Goal: Task Accomplishment & Management: Use online tool/utility

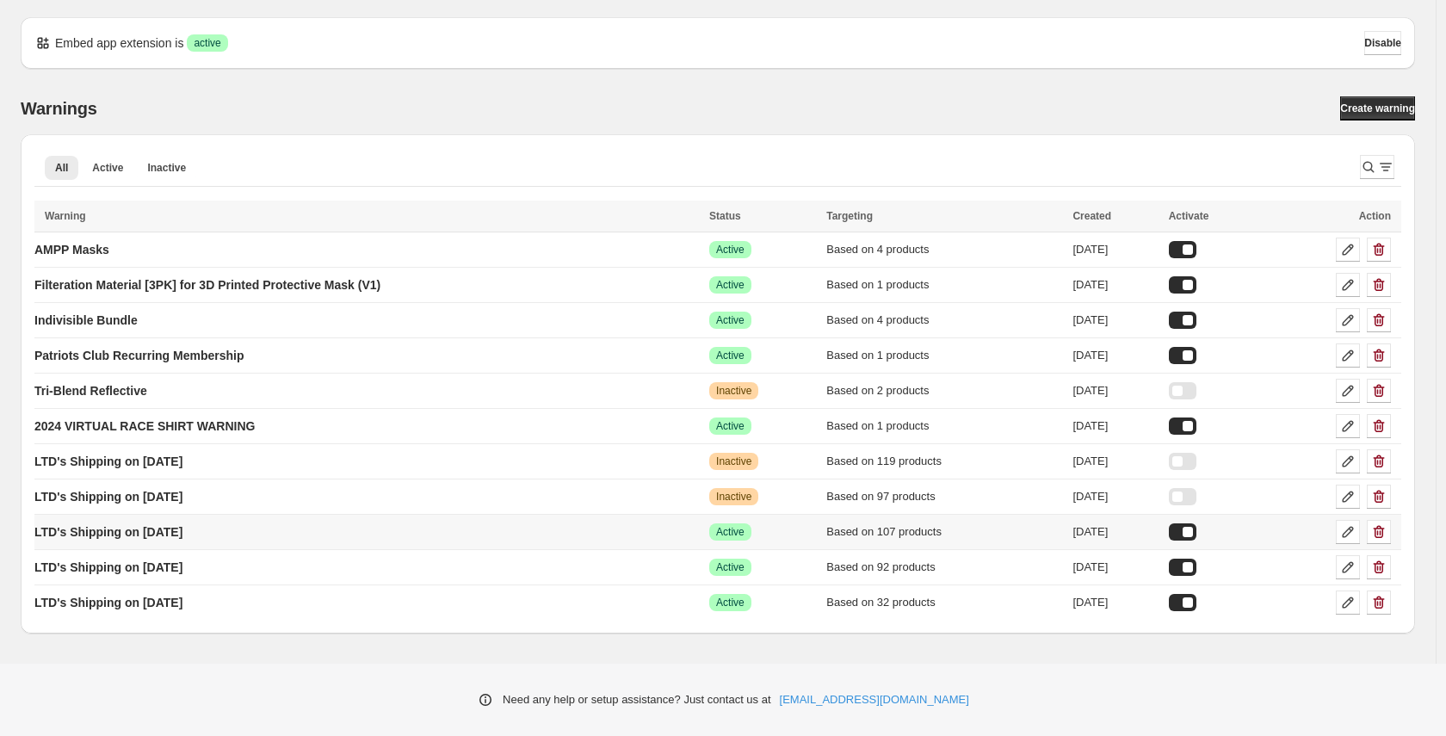
click at [1196, 531] on div at bounding box center [1182, 531] width 28 height 17
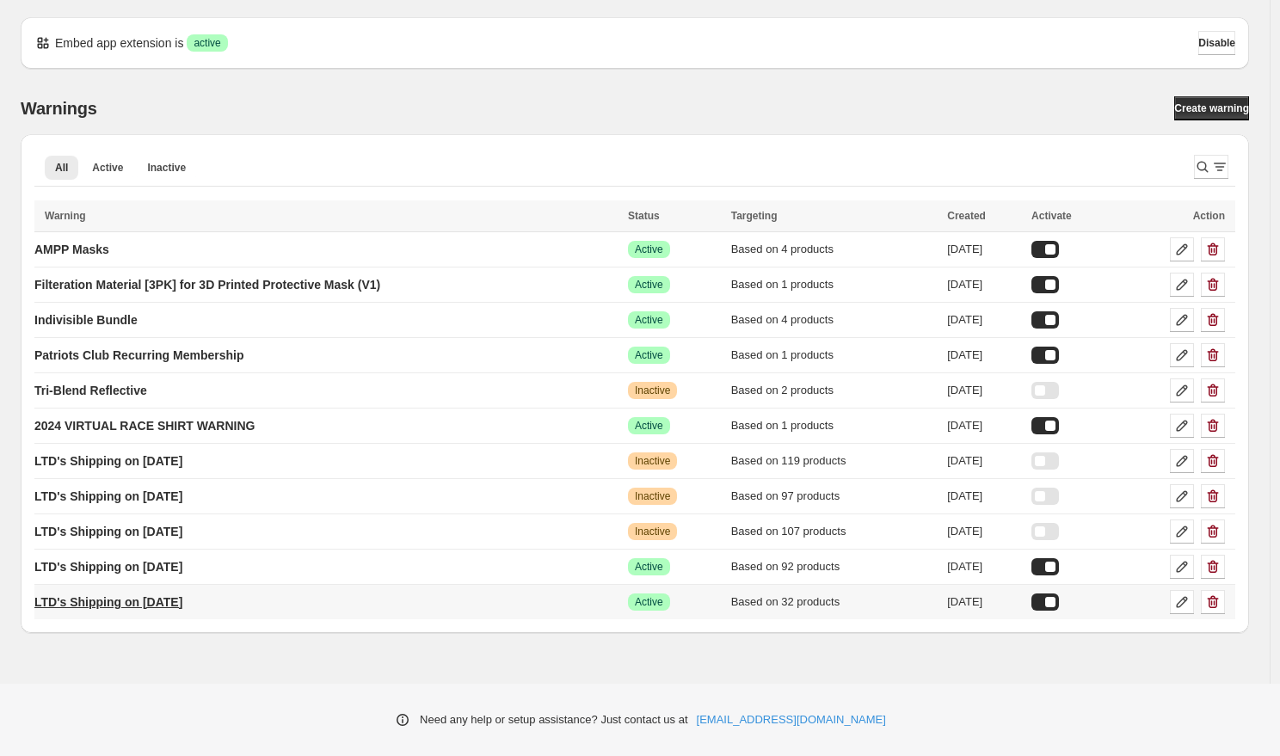
click at [159, 607] on p "LTD's Shipping on [DATE]" at bounding box center [108, 602] width 148 height 17
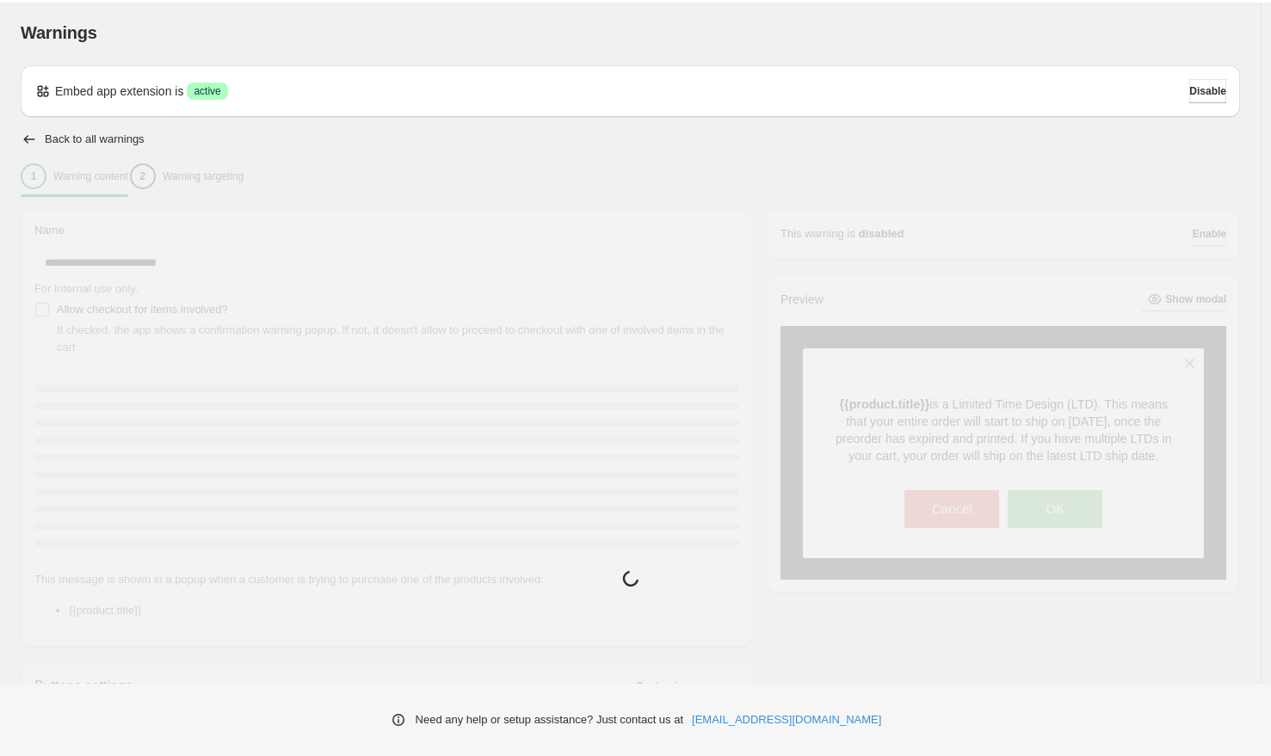
type input "**********"
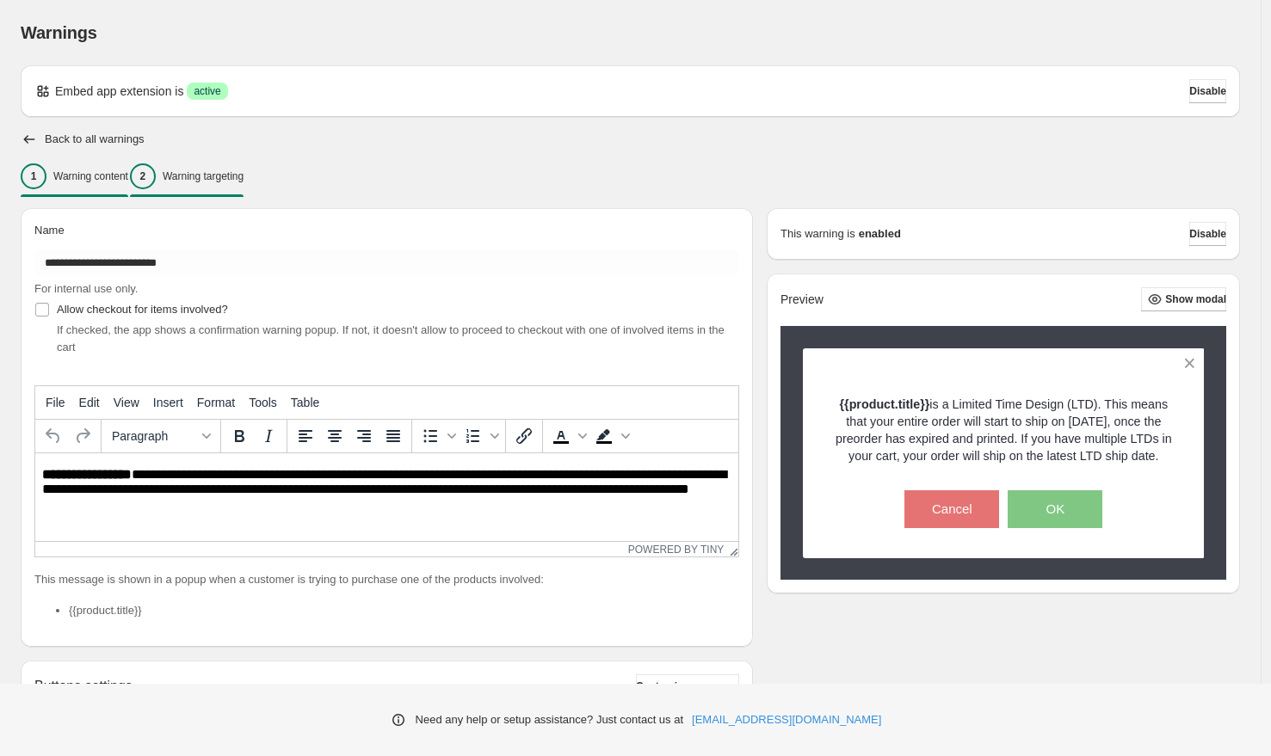
click at [244, 173] on p "Warning targeting" at bounding box center [203, 177] width 81 height 14
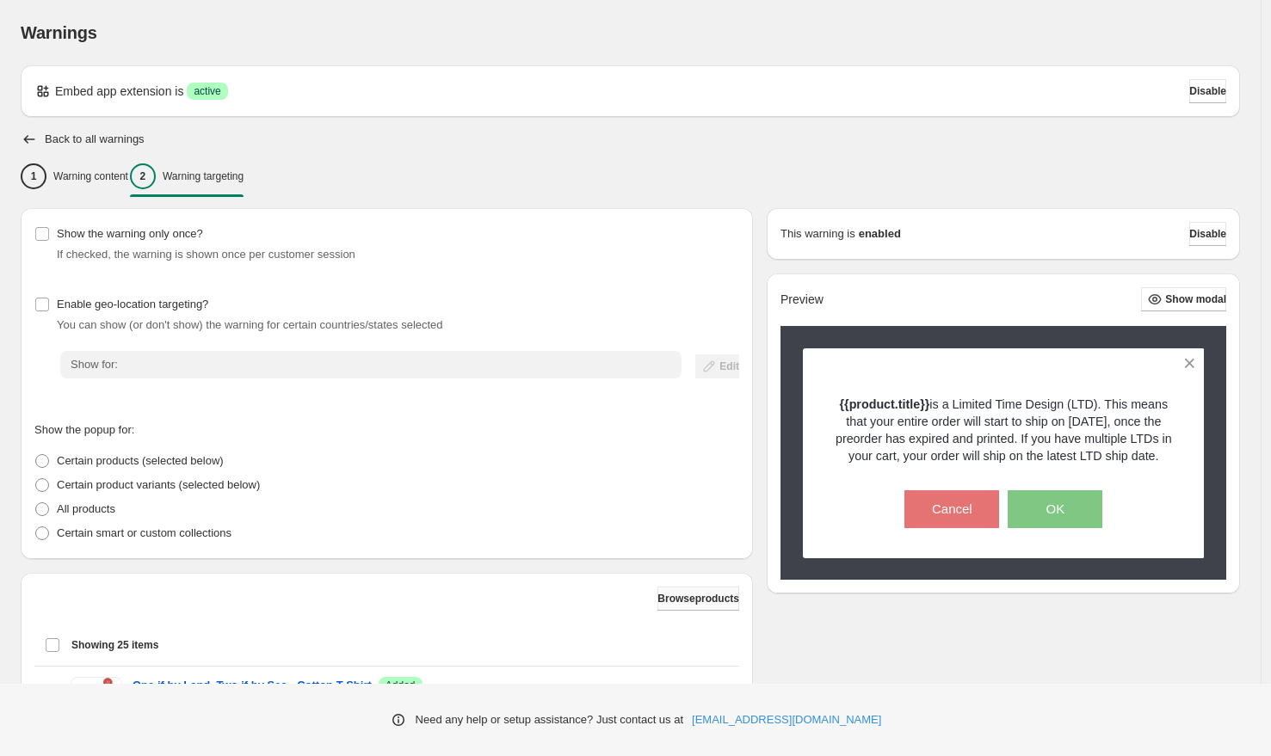
click at [657, 602] on span "Browse products" at bounding box center [698, 599] width 82 height 14
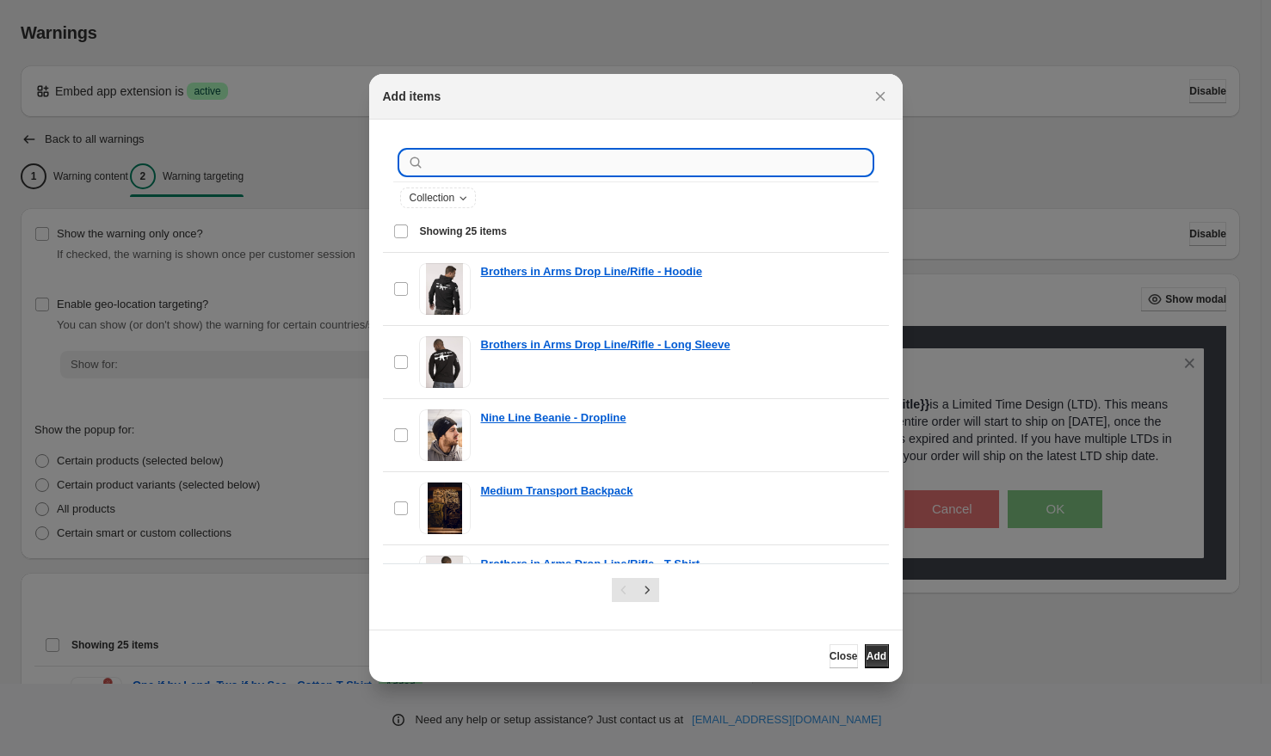
click at [470, 155] on input ":r1p:" at bounding box center [650, 163] width 444 height 24
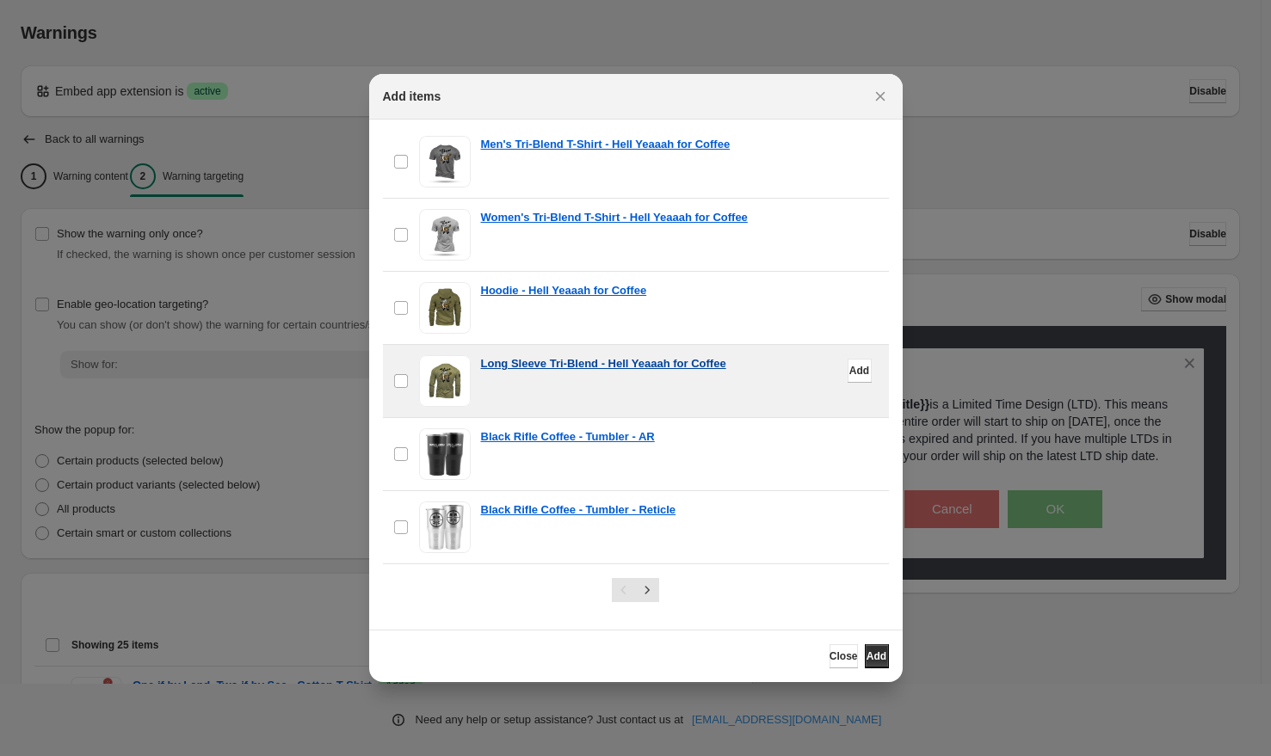
scroll to position [452, 0]
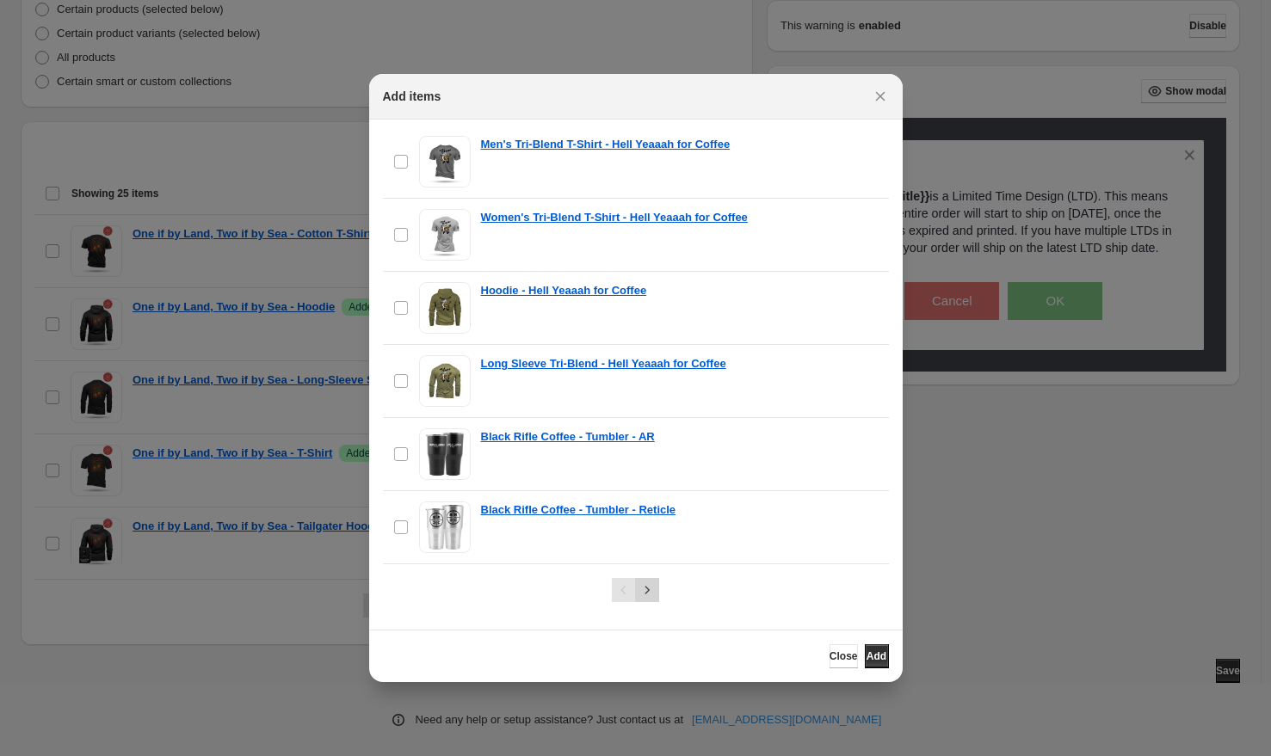
click at [648, 592] on icon "Next" at bounding box center [646, 590] width 17 height 17
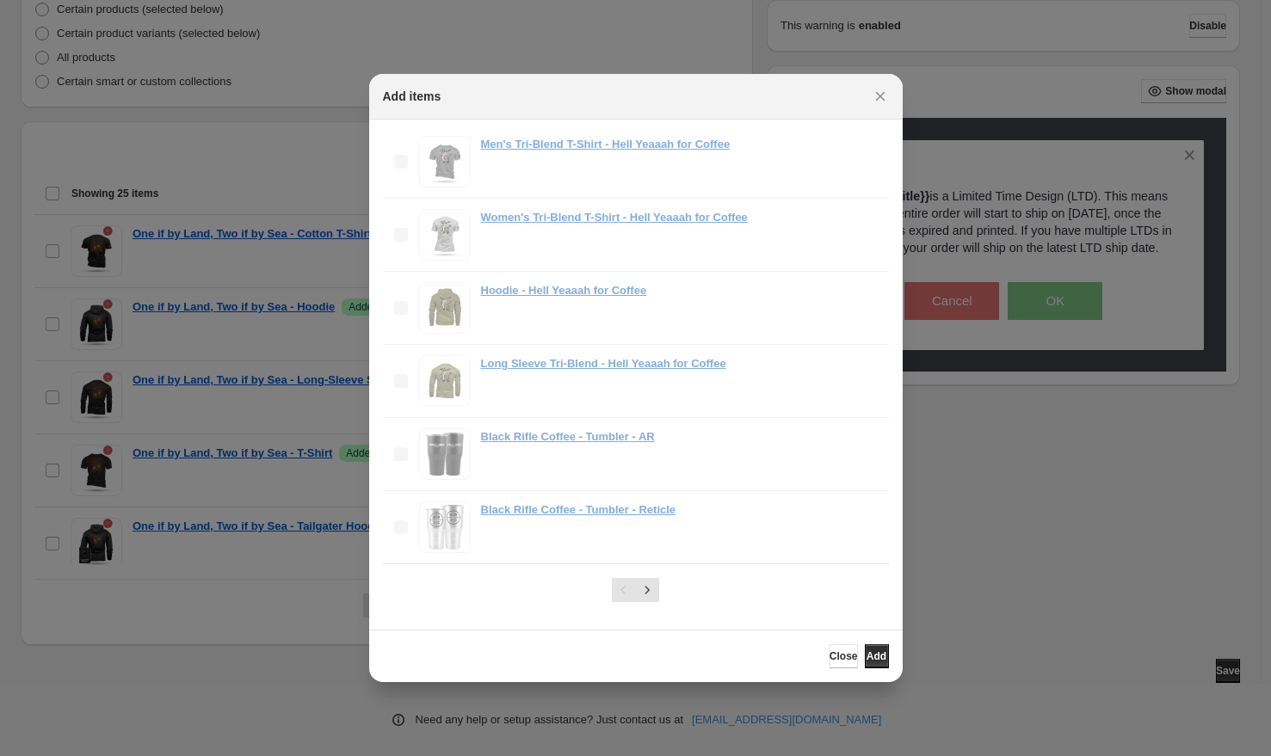
scroll to position [200, 0]
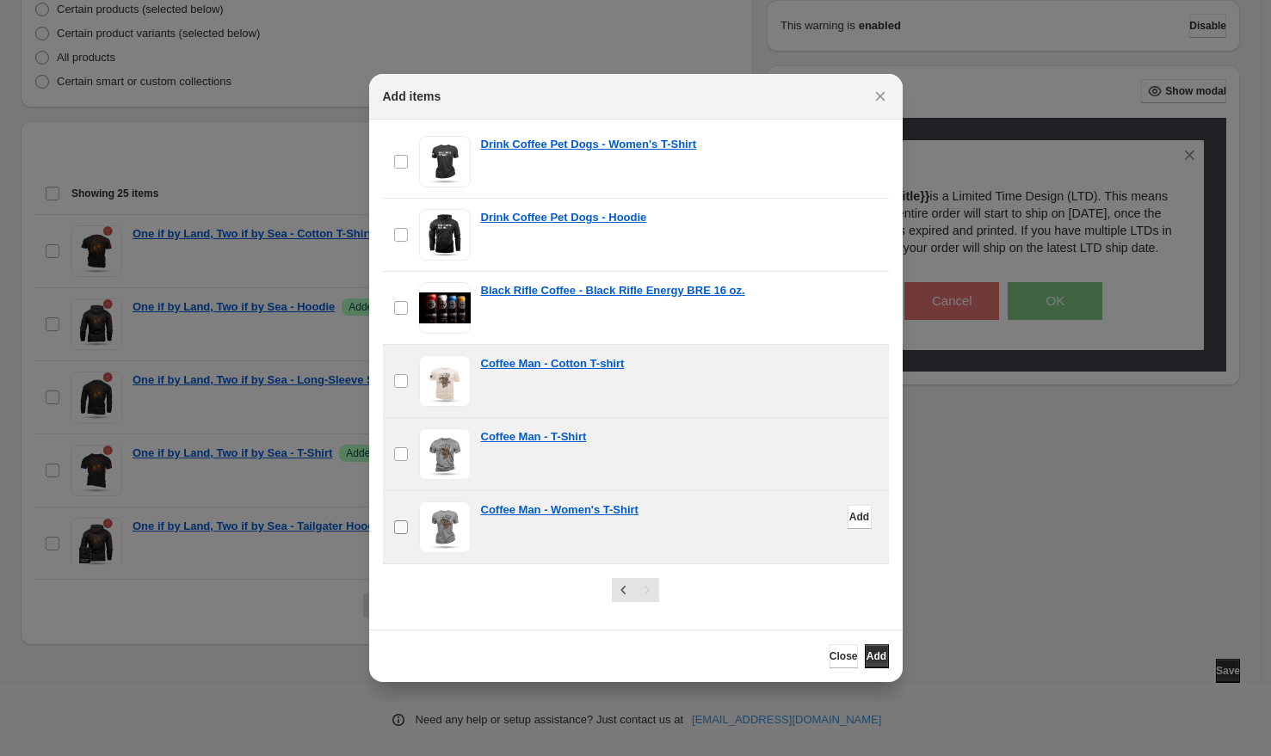
click at [404, 519] on label "checkbox" at bounding box center [401, 527] width 36 height 72
click at [874, 656] on span "Add" at bounding box center [876, 657] width 20 height 14
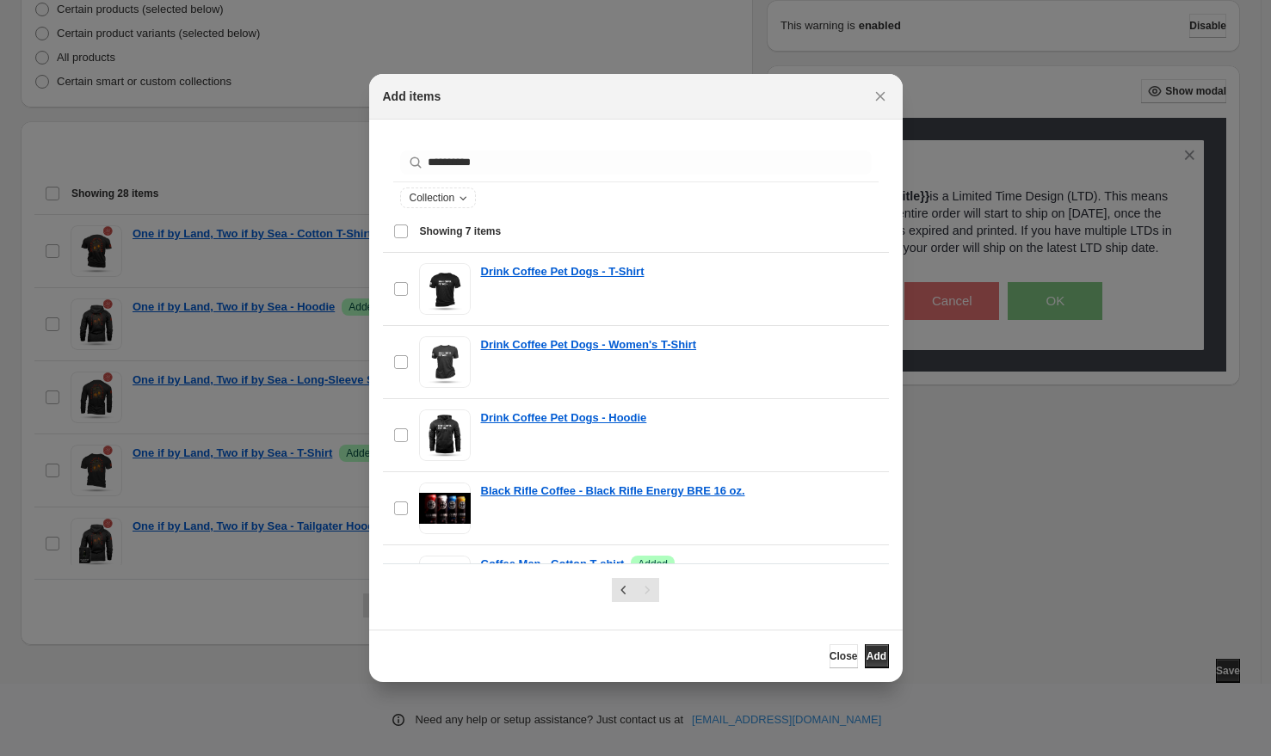
scroll to position [78, 0]
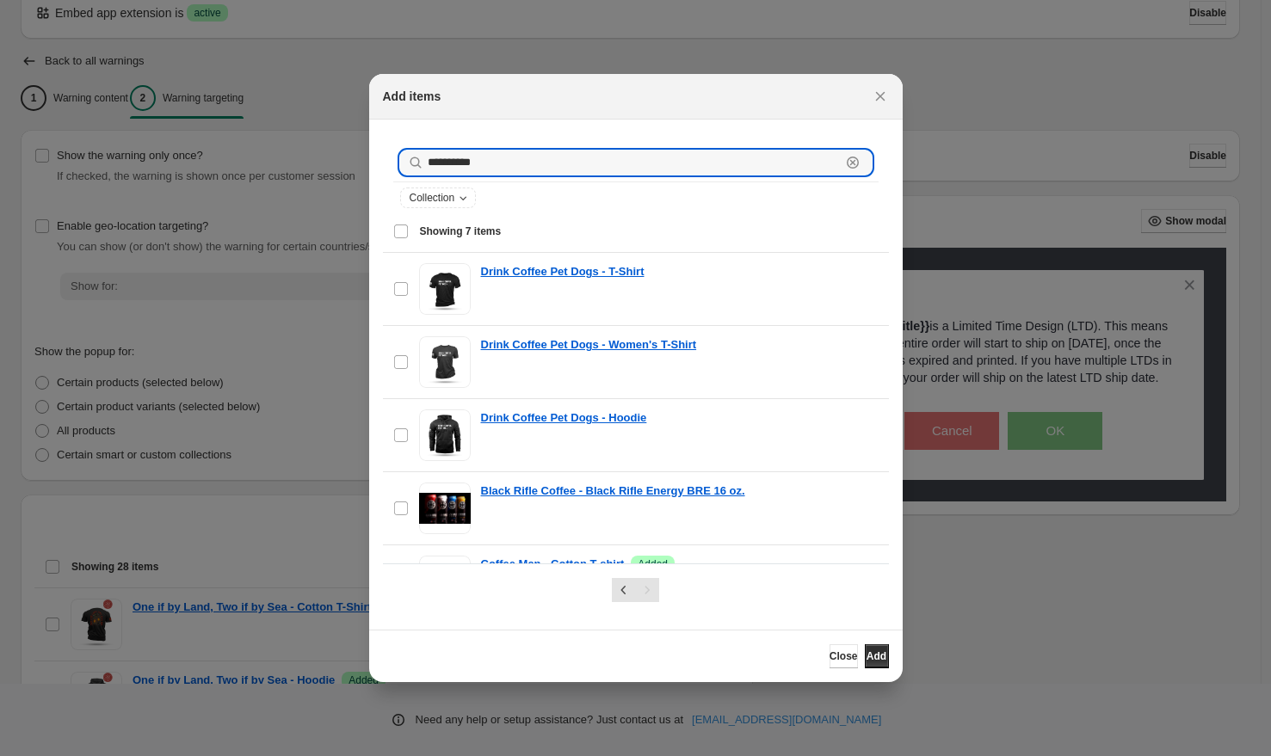
drag, startPoint x: 487, startPoint y: 165, endPoint x: 324, endPoint y: 152, distance: 164.0
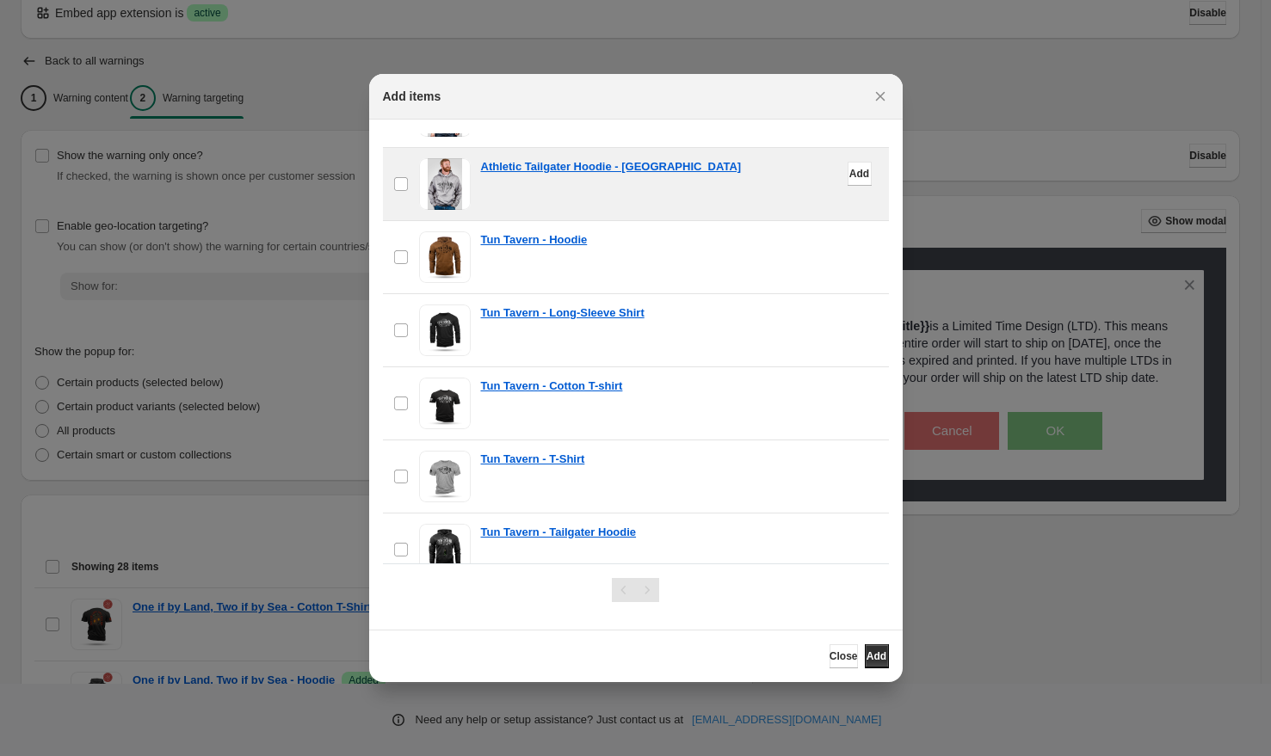
scroll to position [958, 0]
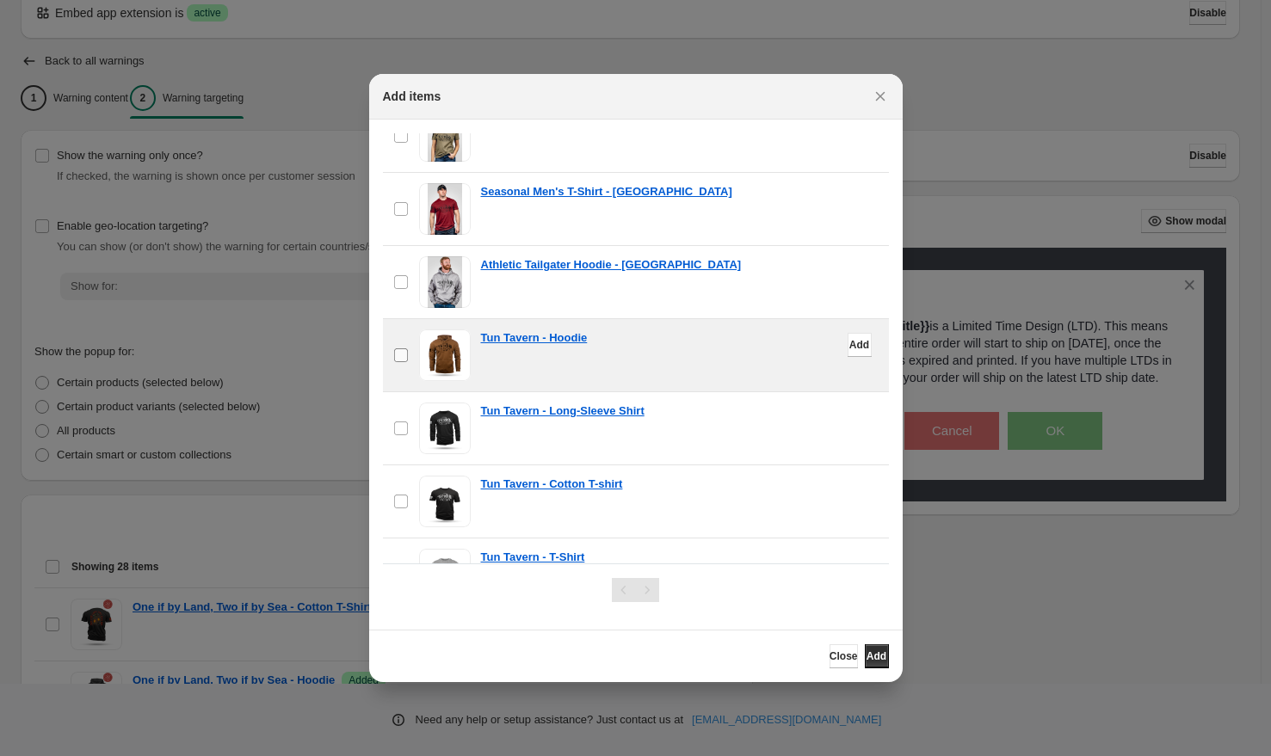
click at [408, 355] on label "checkbox" at bounding box center [401, 355] width 36 height 72
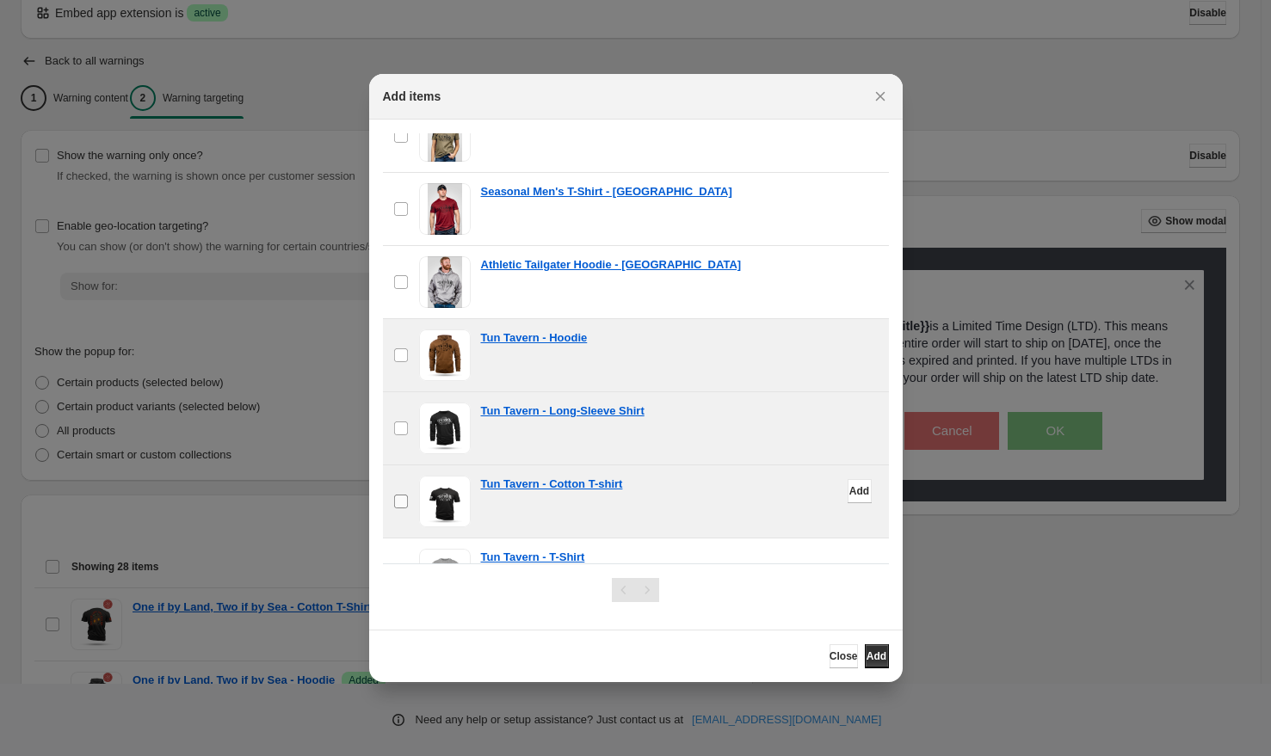
click at [402, 493] on label "checkbox" at bounding box center [401, 502] width 36 height 72
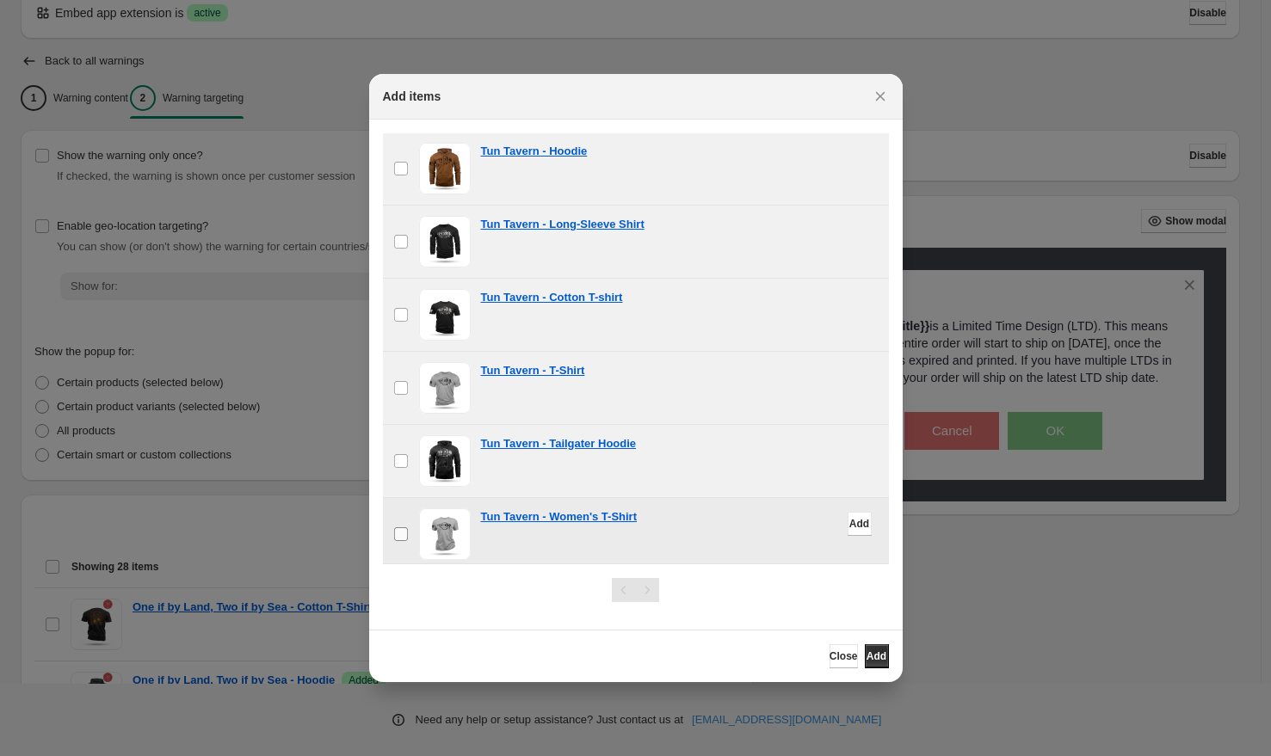
scroll to position [1151, 0]
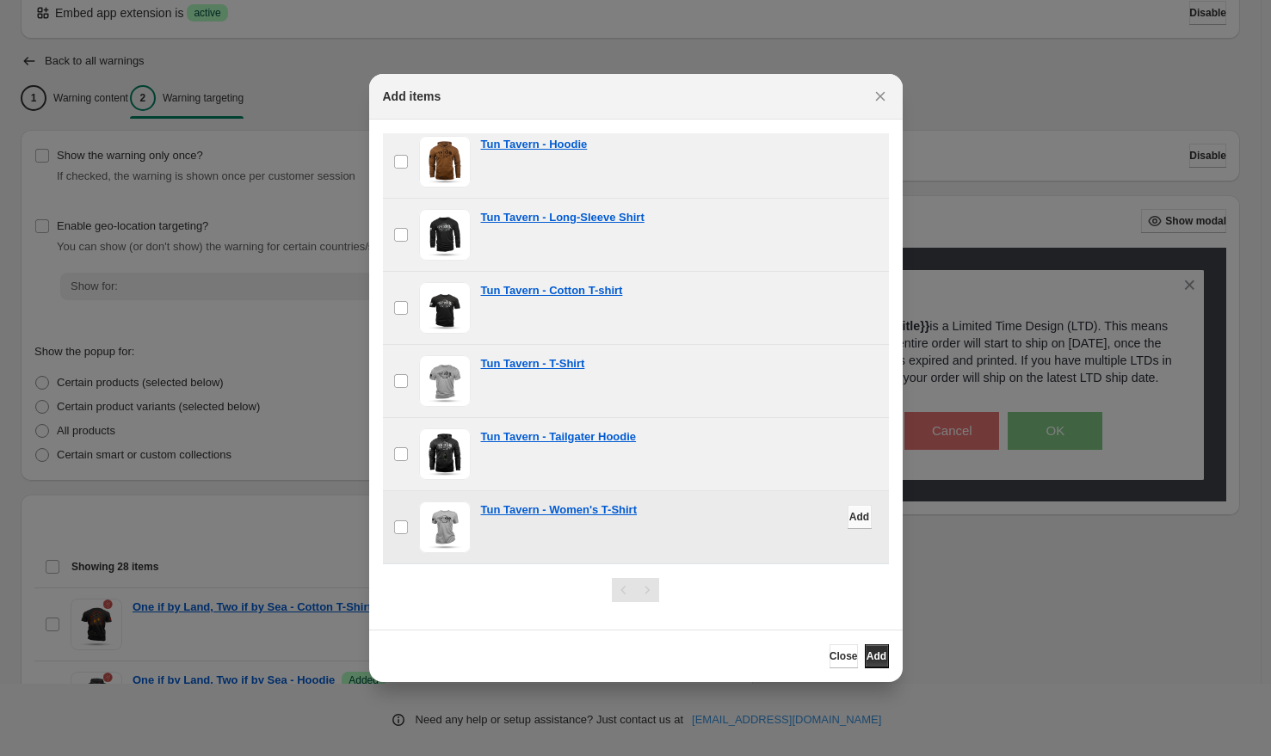
click at [849, 518] on span "Add" at bounding box center [859, 517] width 20 height 14
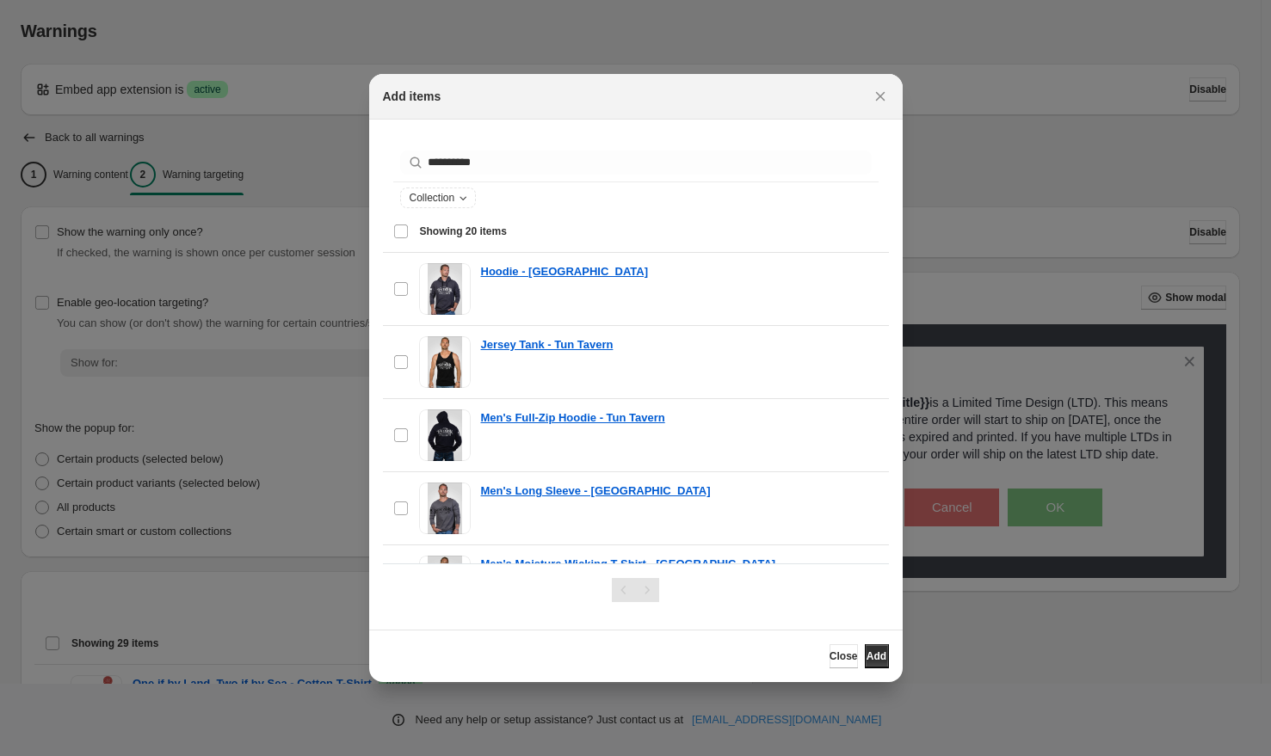
scroll to position [0, 0]
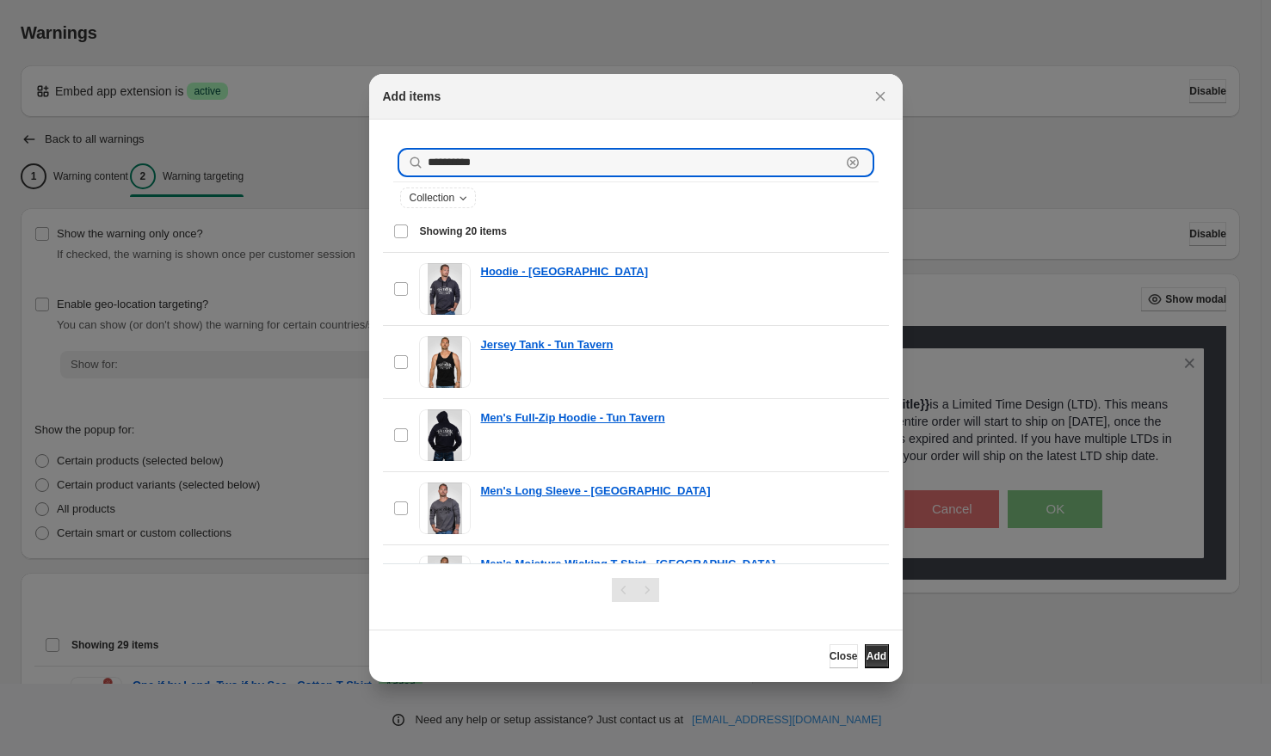
drag, startPoint x: 488, startPoint y: 164, endPoint x: 328, endPoint y: 145, distance: 161.2
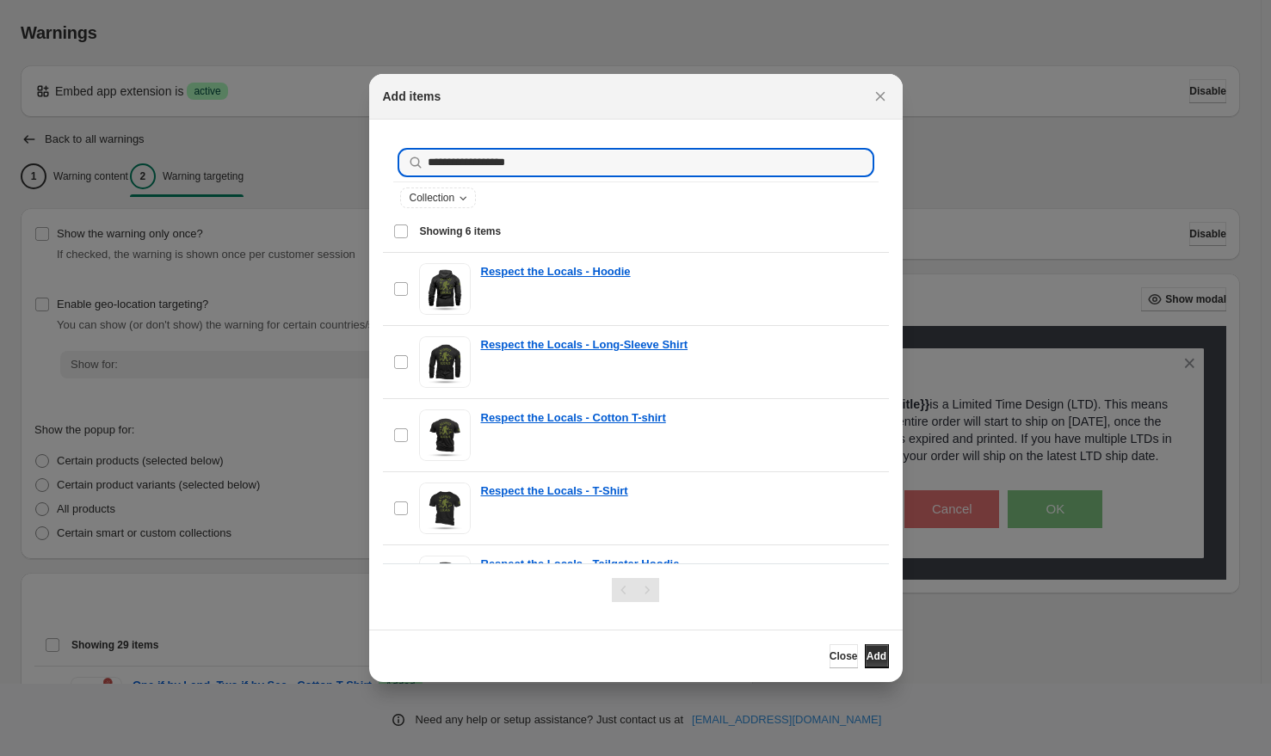
click at [467, 233] on span "Showing 6 items" at bounding box center [461, 232] width 82 height 14
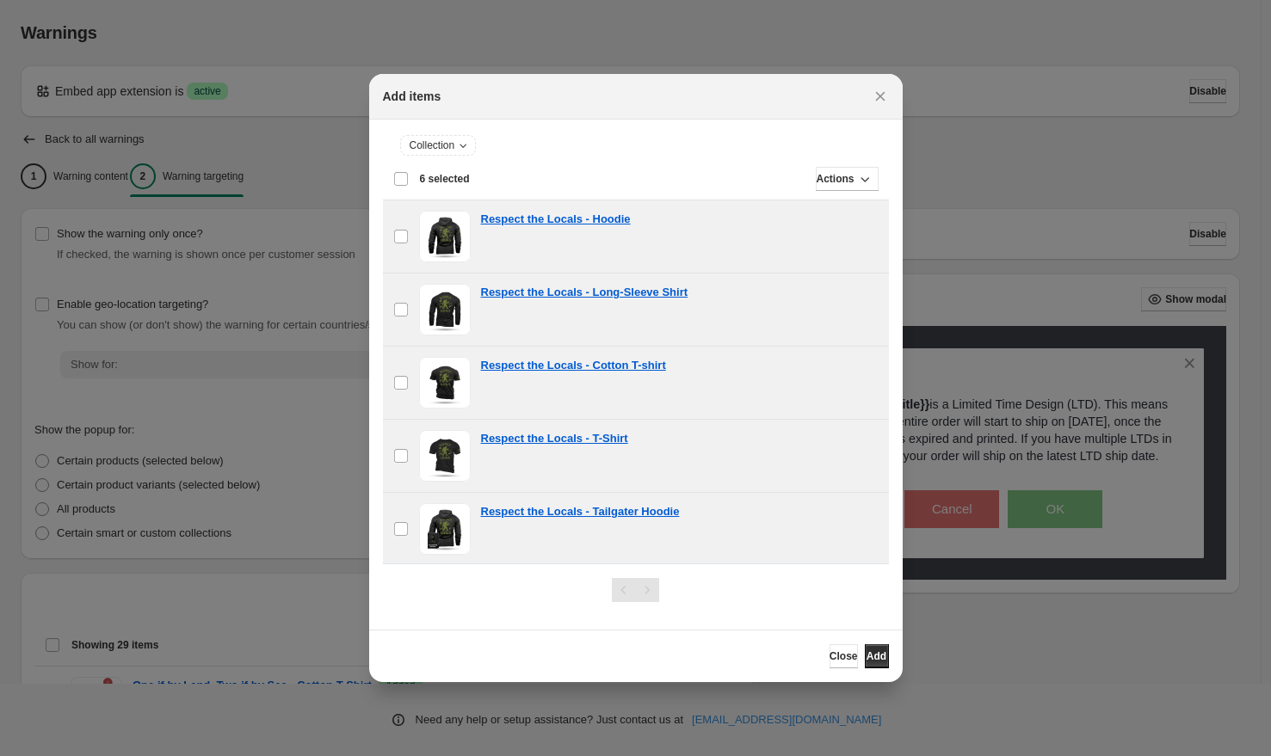
scroll to position [127, 0]
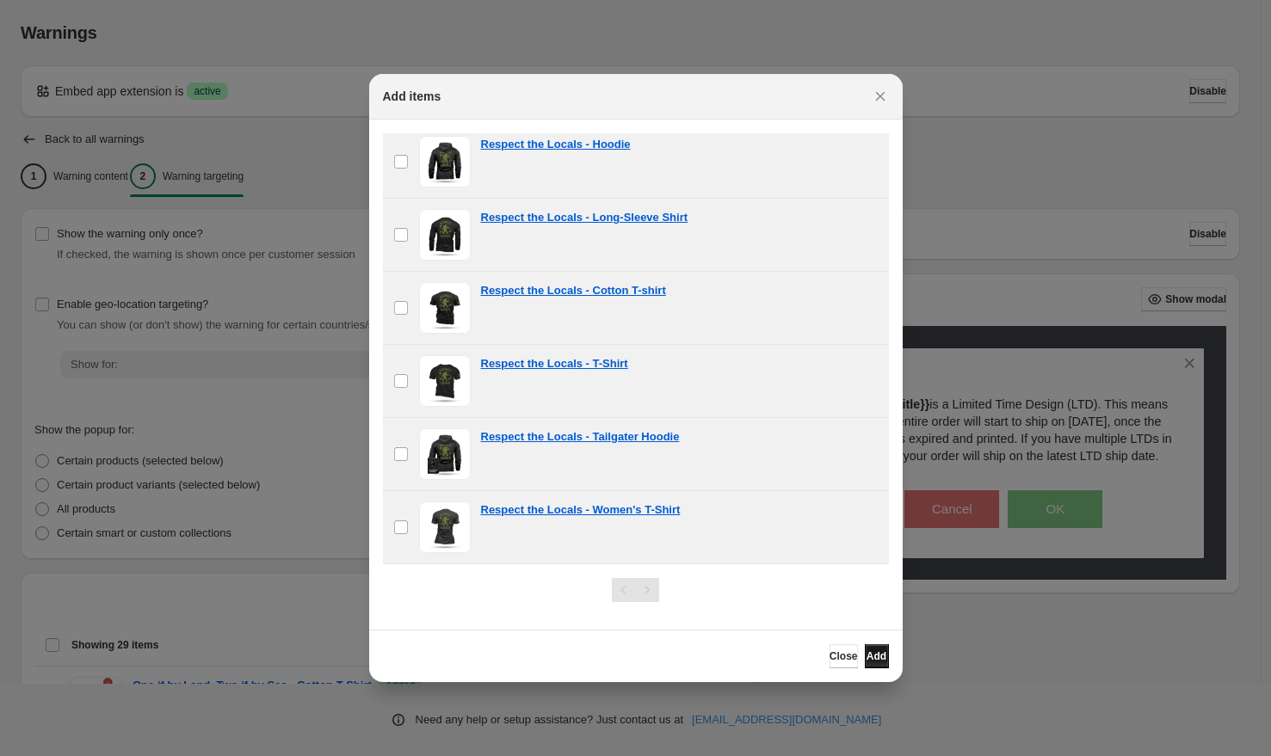
click at [876, 657] on span "Add" at bounding box center [876, 657] width 20 height 14
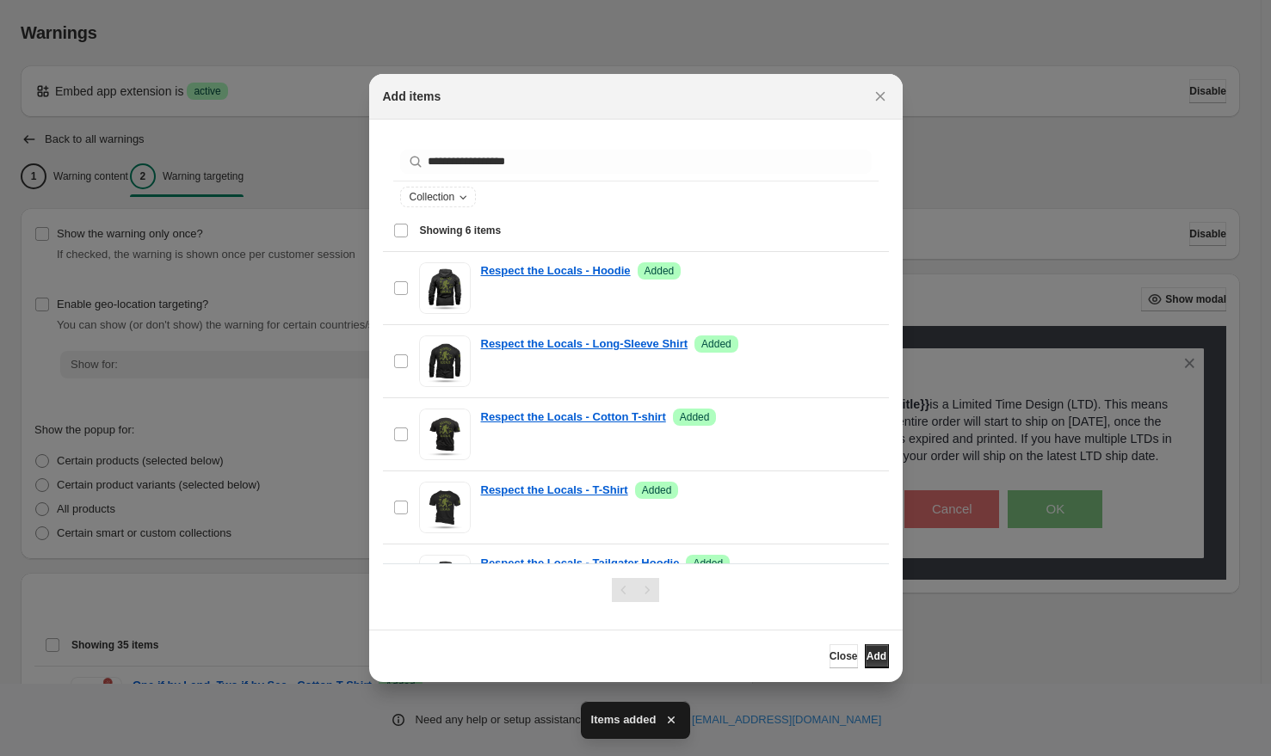
scroll to position [0, 0]
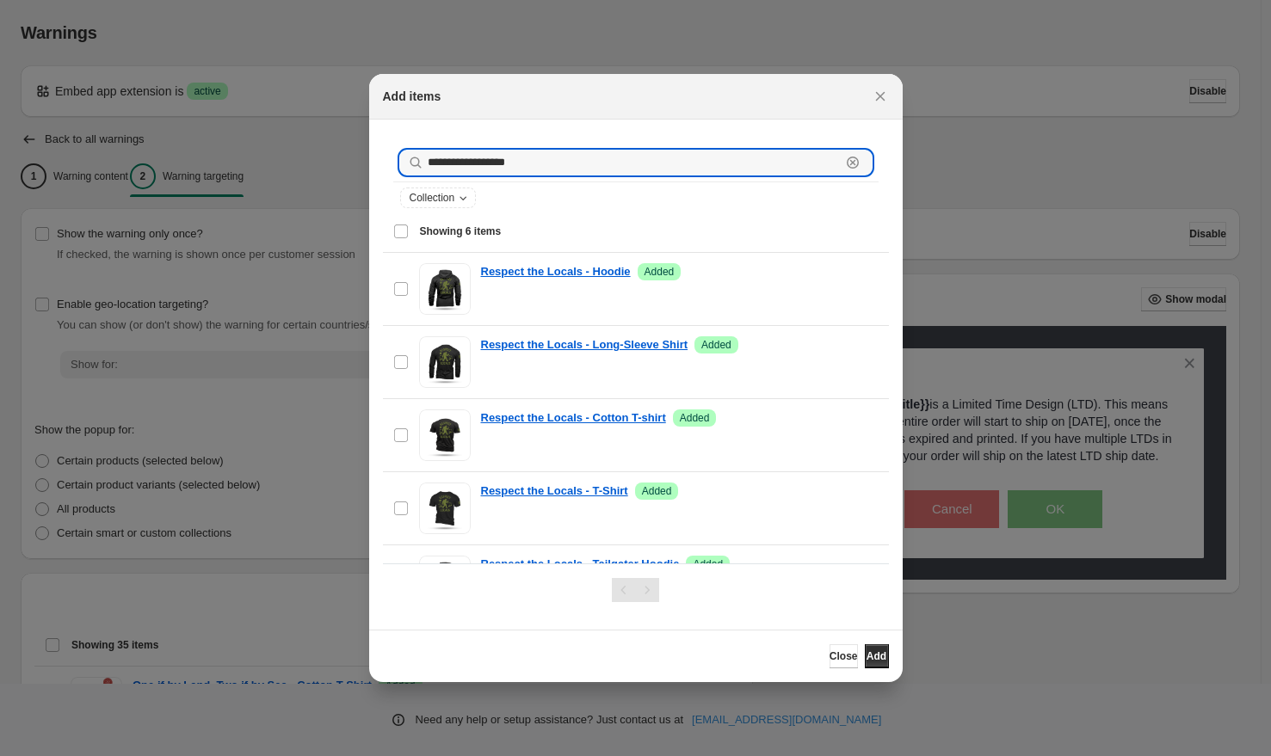
drag, startPoint x: 533, startPoint y: 162, endPoint x: 384, endPoint y: 143, distance: 150.1
click at [384, 144] on div "**********" at bounding box center [636, 178] width 506 height 91
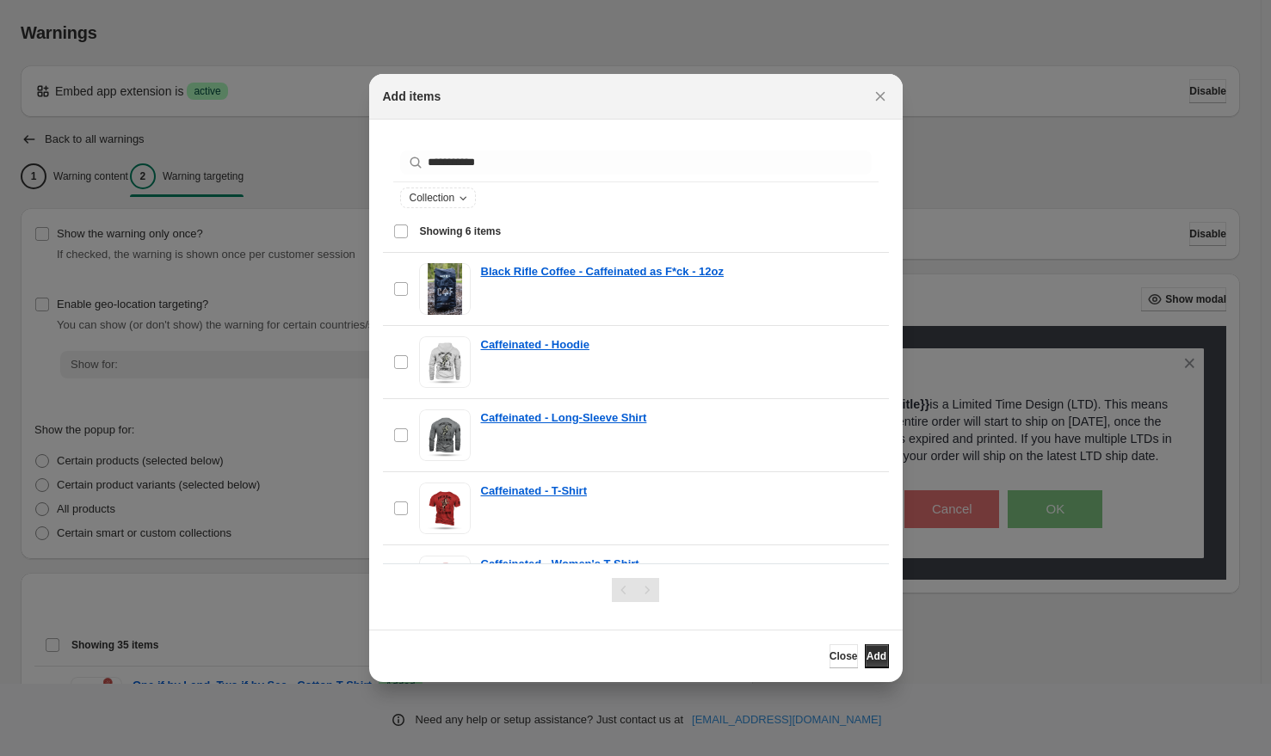
click at [404, 232] on div "Select all 6 items Showing 6 items" at bounding box center [635, 231] width 485 height 41
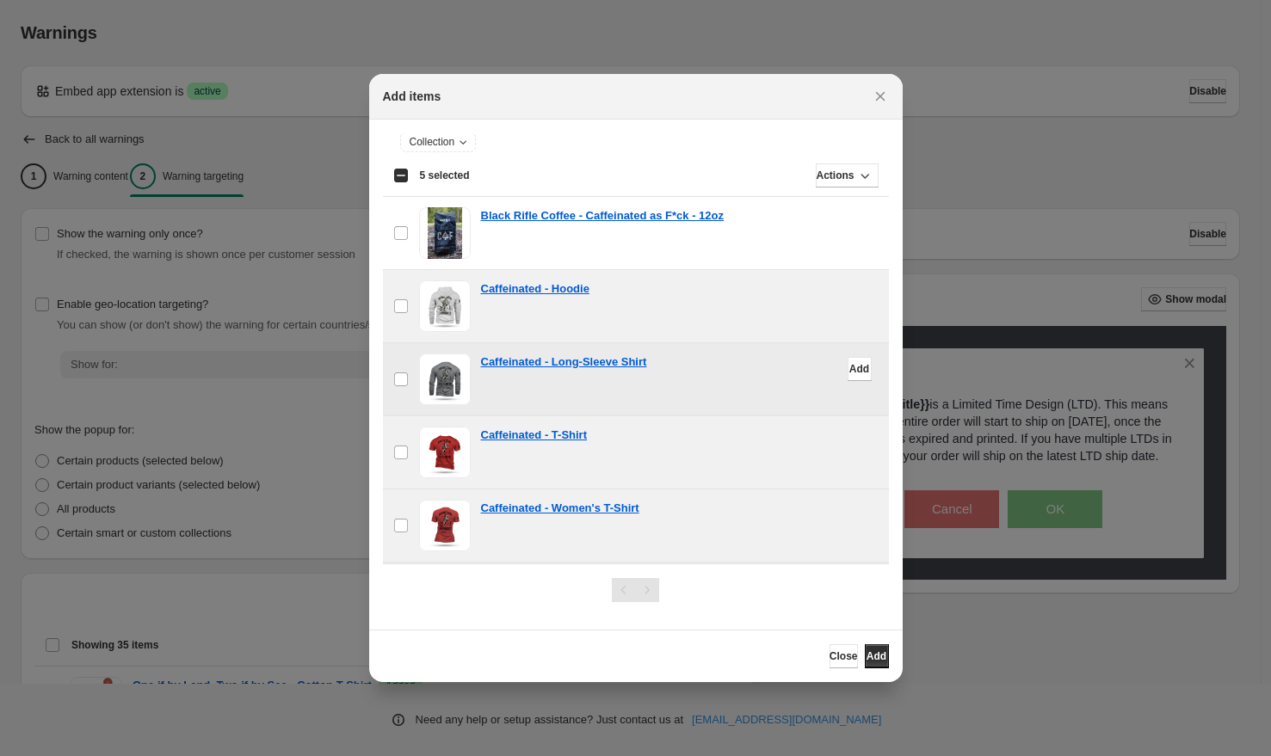
scroll to position [127, 0]
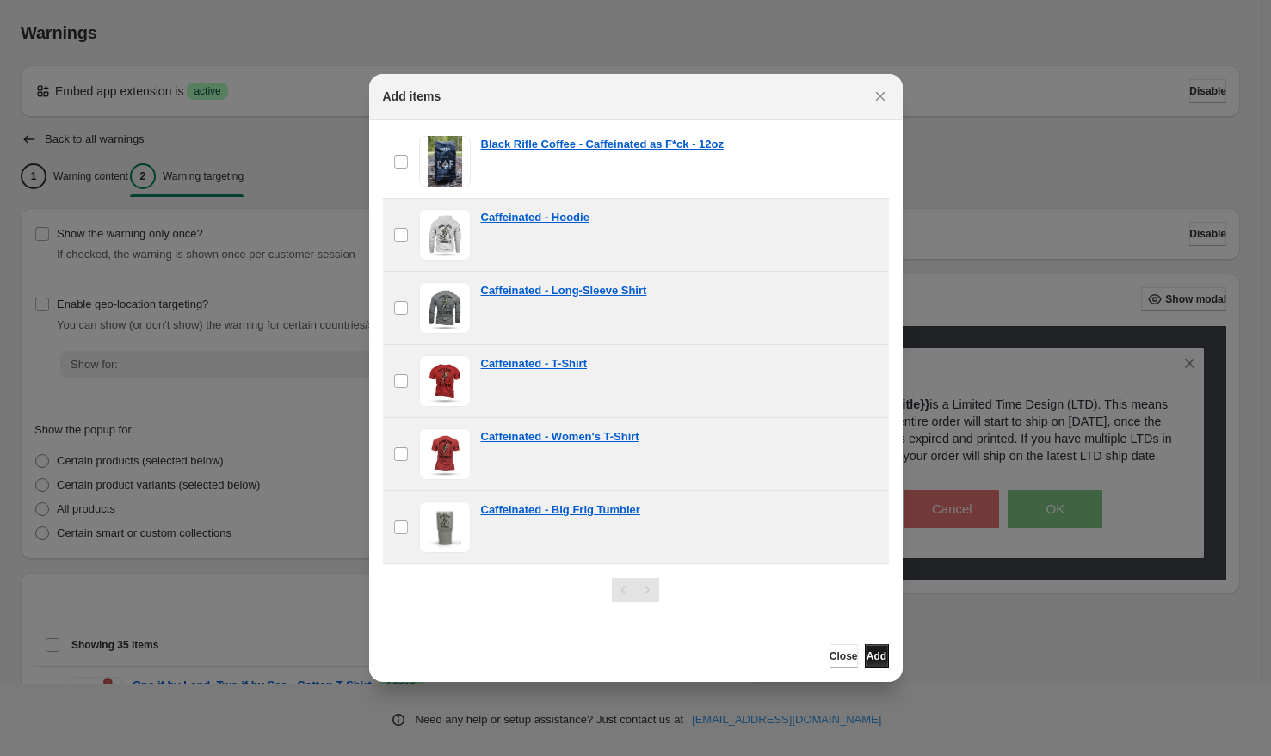
click at [866, 656] on span "Add" at bounding box center [876, 657] width 20 height 14
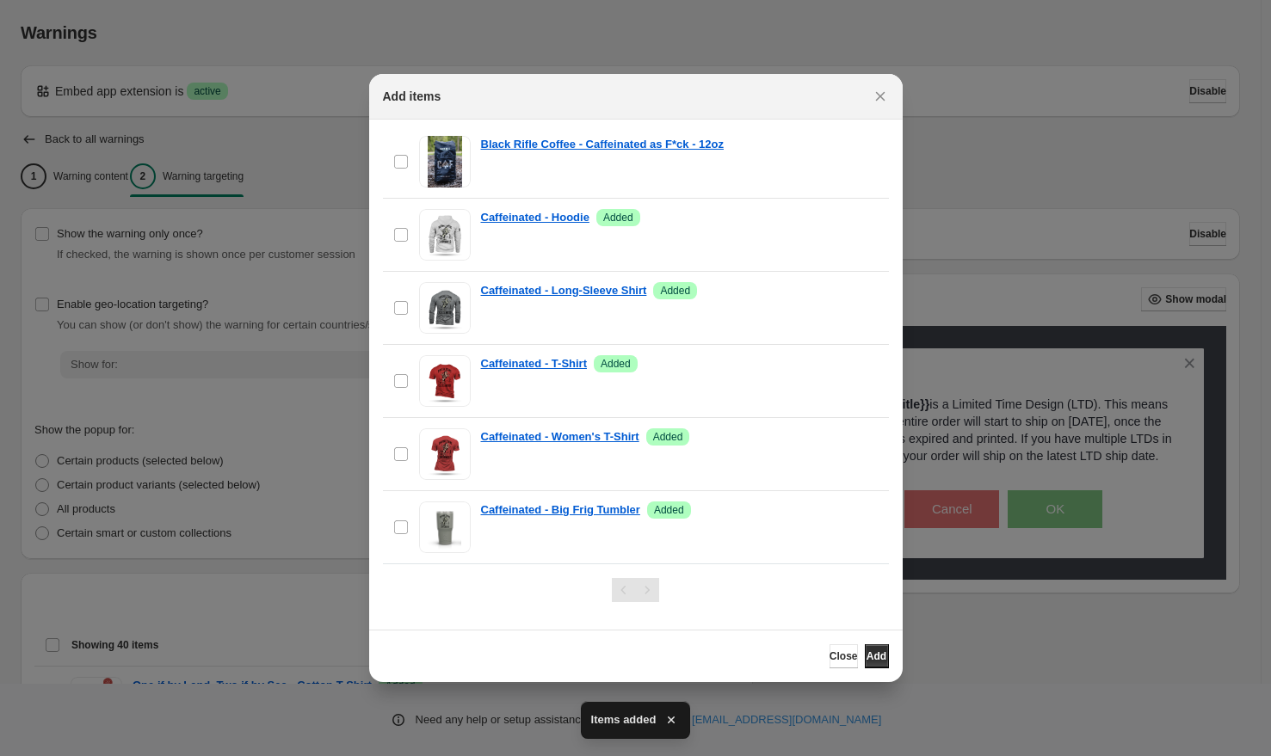
scroll to position [0, 0]
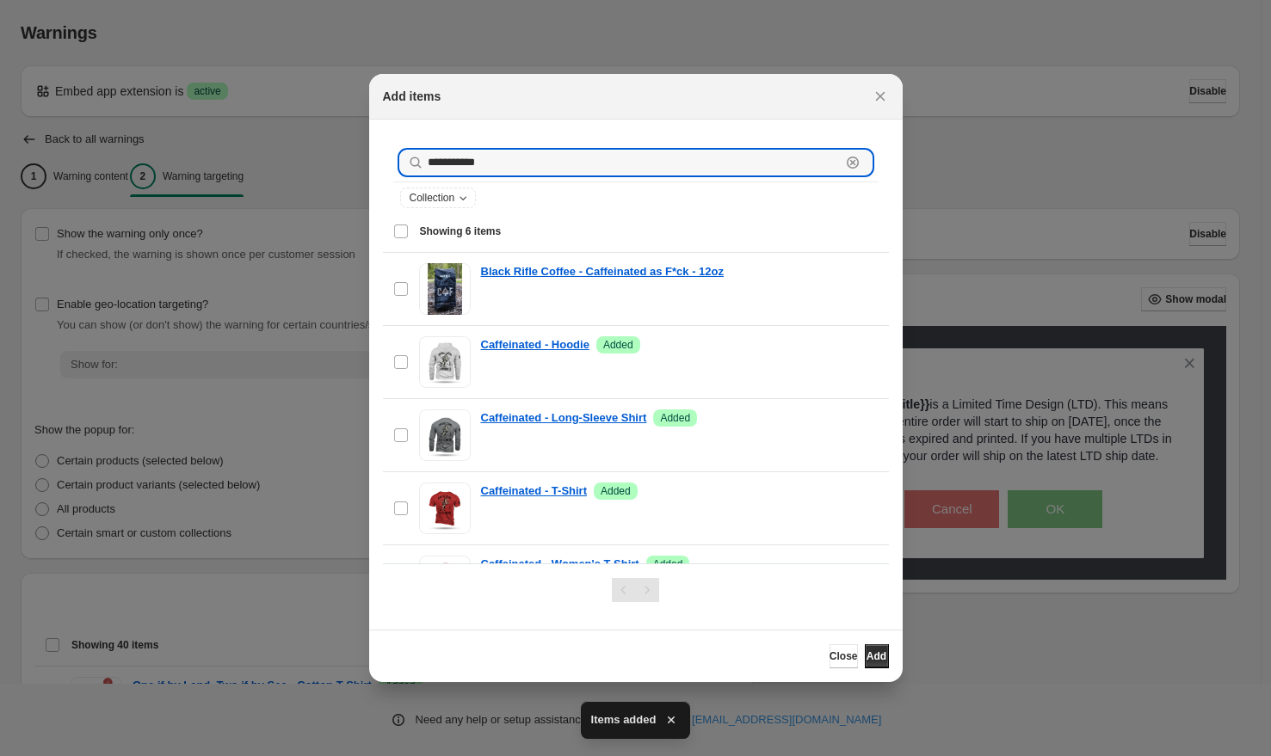
drag, startPoint x: 524, startPoint y: 160, endPoint x: 340, endPoint y: 149, distance: 184.5
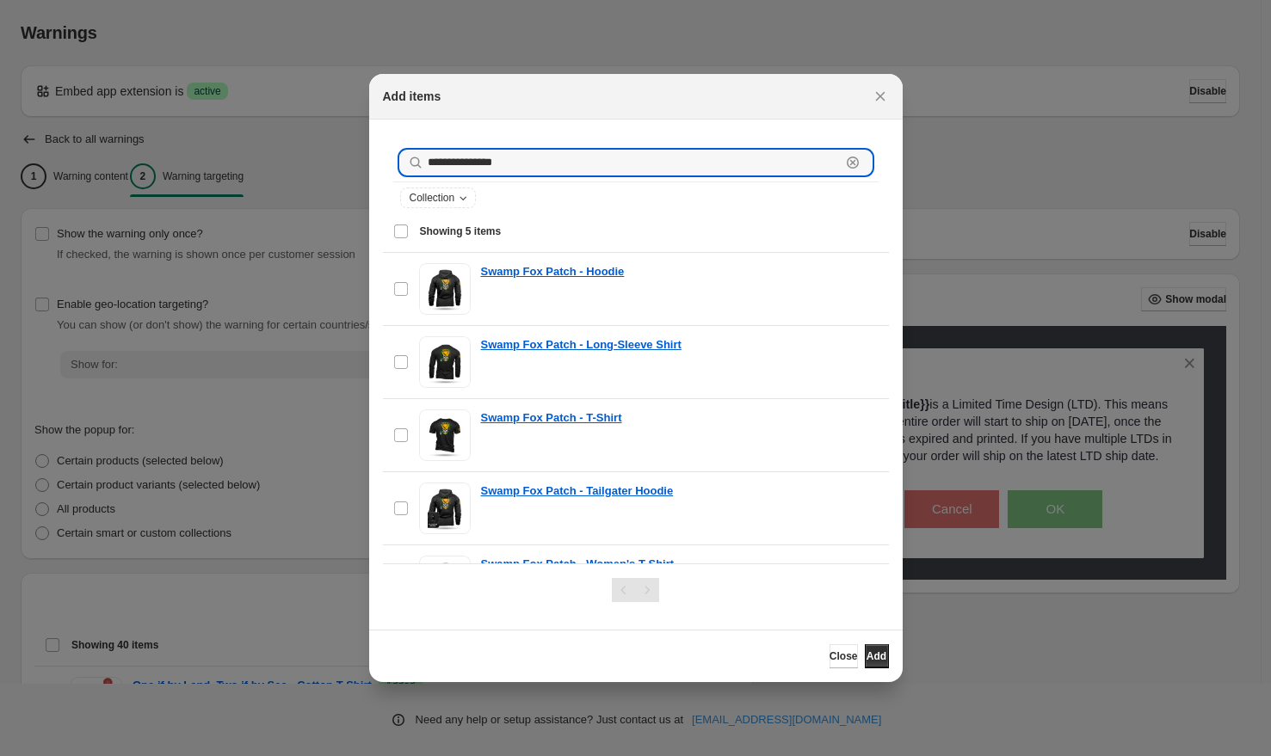
type input "**********"
click at [400, 235] on div "Select all 5 items Showing 5 items" at bounding box center [635, 231] width 485 height 41
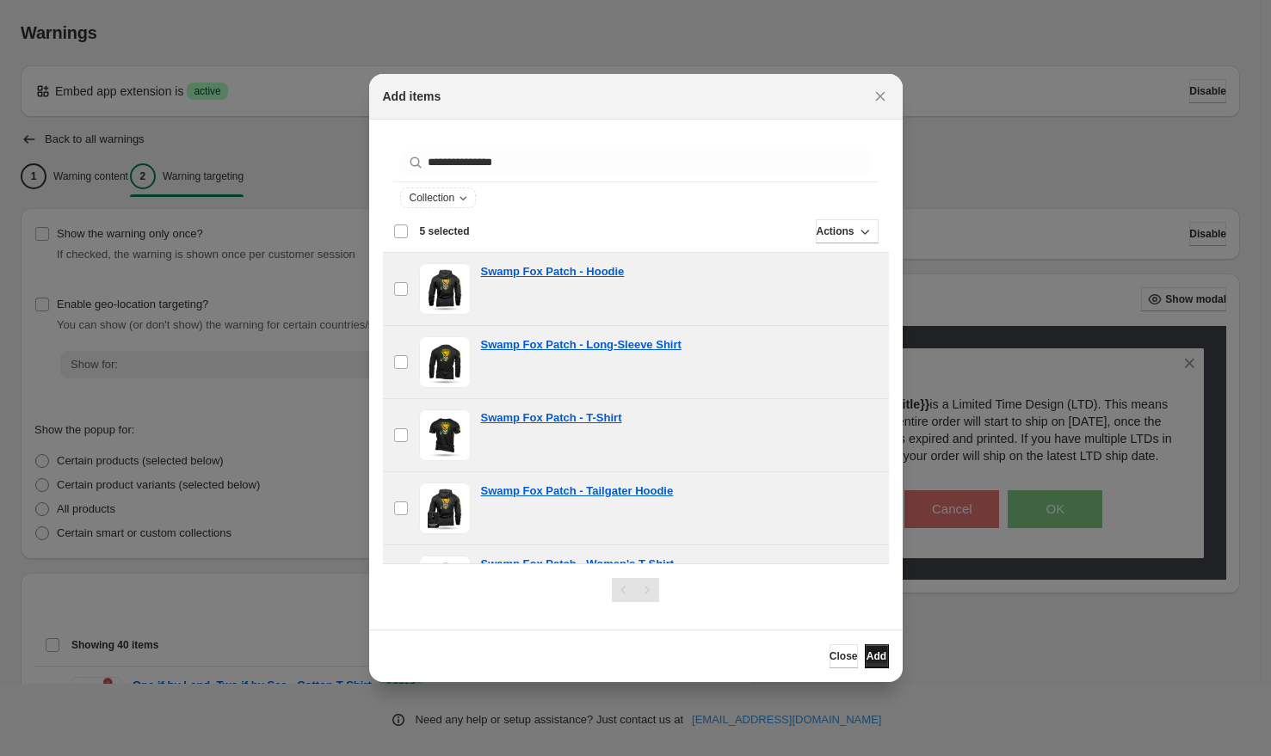
click at [870, 656] on span "Add" at bounding box center [876, 657] width 20 height 14
